Goal: Task Accomplishment & Management: Manage account settings

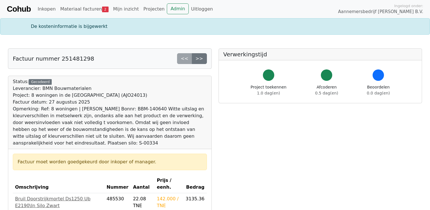
scroll to position [152, 0]
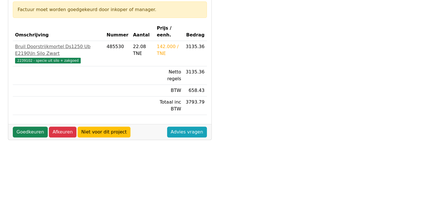
click at [30, 124] on div "Goedkeuren Afkeuren Niet voor dit project Advies vragen" at bounding box center [109, 132] width 203 height 16
click at [30, 126] on link "Goedkeuren" at bounding box center [30, 131] width 35 height 11
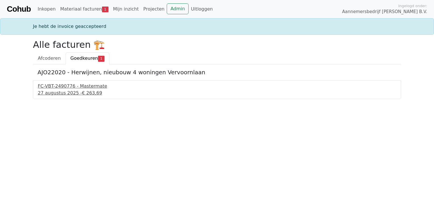
click at [50, 90] on div "27 augustus 2025 - € 263,69" at bounding box center [217, 92] width 359 height 7
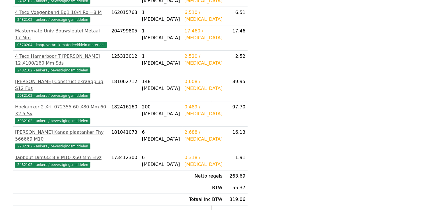
scroll to position [211, 0]
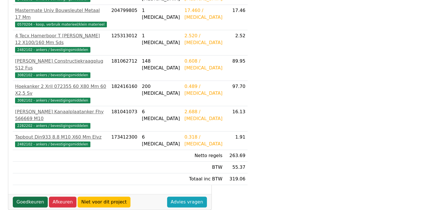
click at [26, 196] on link "Goedkeuren" at bounding box center [30, 201] width 35 height 11
